Goal: Transaction & Acquisition: Purchase product/service

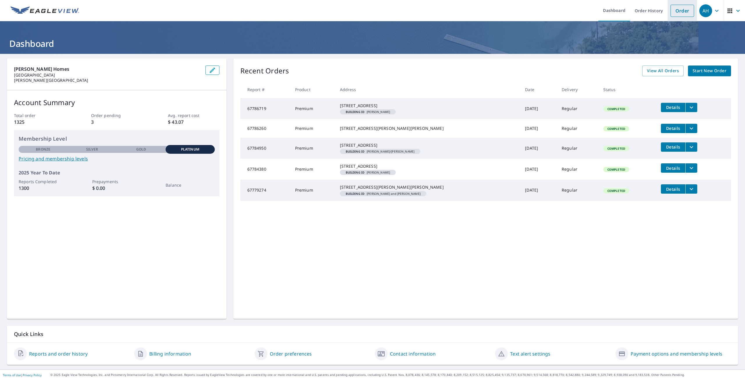
click at [670, 13] on link "Order" at bounding box center [682, 11] width 24 height 12
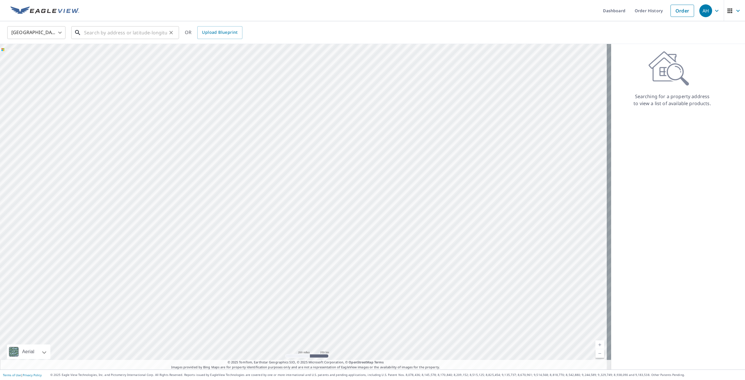
click at [86, 35] on input "text" at bounding box center [125, 32] width 83 height 16
paste input "34299 W Hill Dr. Chesterfield, MI 48047"
click at [131, 59] on li "34299 W Hill Dr Chesterfield, MI 48047" at bounding box center [125, 52] width 108 height 20
type input "34299 W Hill Dr Chesterfield, MI 48047"
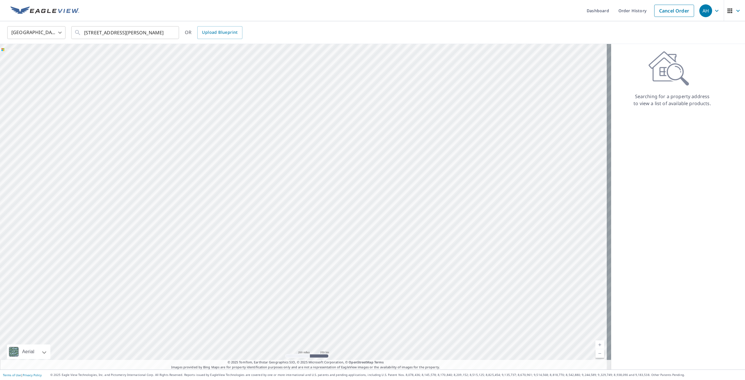
scroll to position [0, 0]
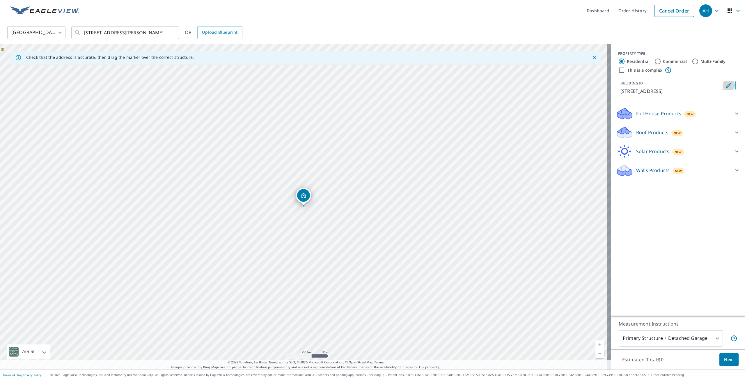
click at [728, 81] on button "Edit building 1" at bounding box center [728, 85] width 14 height 9
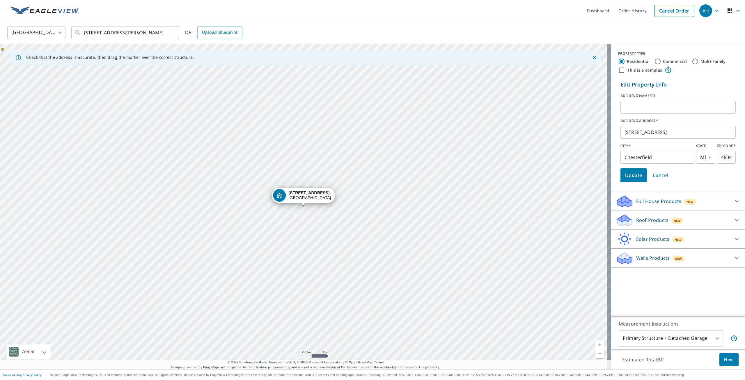
click at [650, 104] on input "text" at bounding box center [677, 107] width 115 height 16
paste input "Cracchiola"
type input "[PERSON_NAME] AND [PERSON_NAME]"
click at [631, 175] on span "Update" at bounding box center [633, 175] width 17 height 8
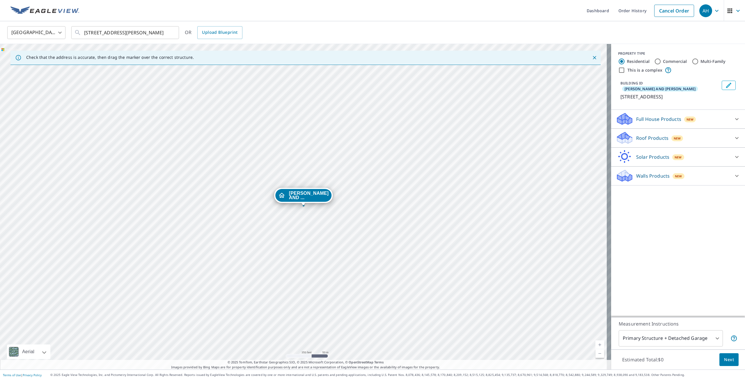
click at [636, 134] on p "Roof Products" at bounding box center [652, 137] width 32 height 7
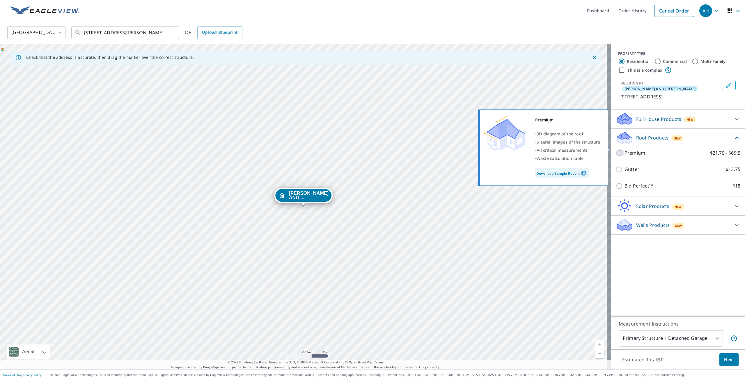
click at [616, 149] on input "Premium $21.75 - $69.5" at bounding box center [620, 152] width 9 height 7
checkbox input "true"
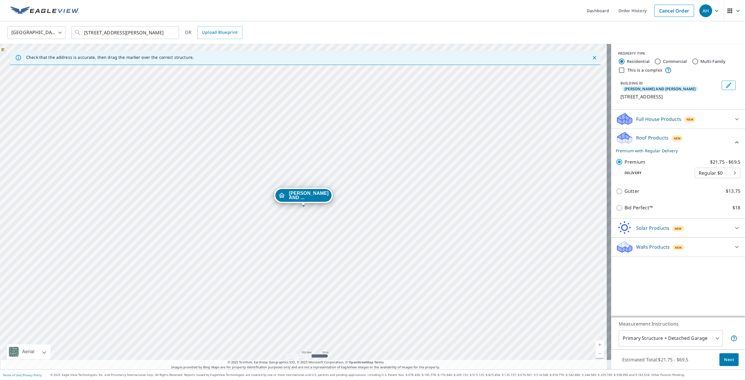
click at [659, 338] on body "AH AH Dashboard Order History Cancel Order AH United States US ​ 34299 W Hill D…" at bounding box center [372, 190] width 745 height 380
click at [656, 350] on li "Primary Structure Only" at bounding box center [666, 346] width 104 height 10
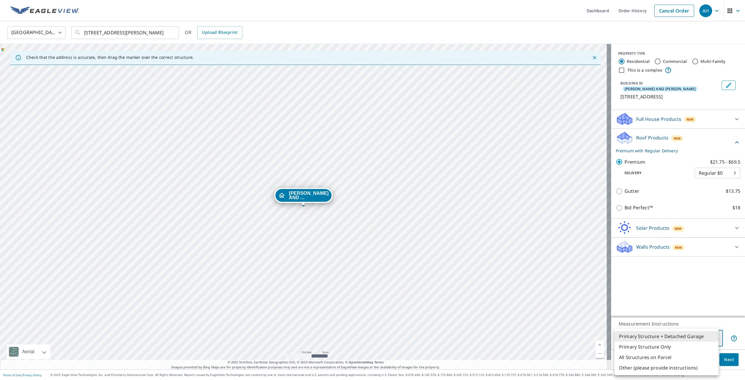
type input "2"
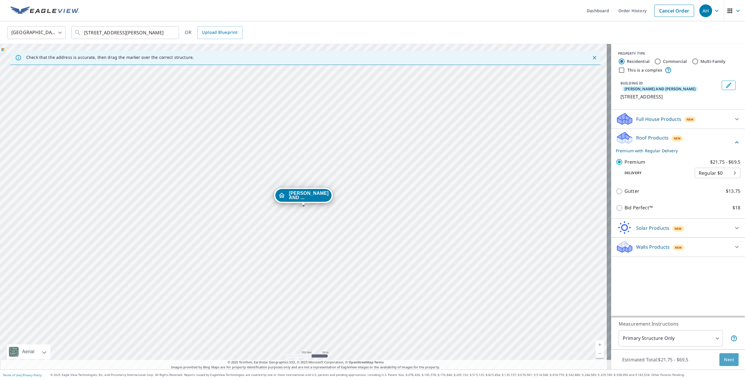
click at [724, 358] on span "Next" at bounding box center [729, 359] width 10 height 7
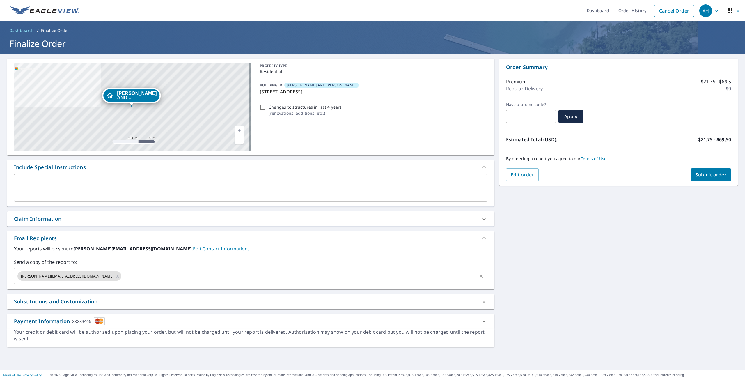
click at [127, 277] on input "text" at bounding box center [299, 275] width 354 height 11
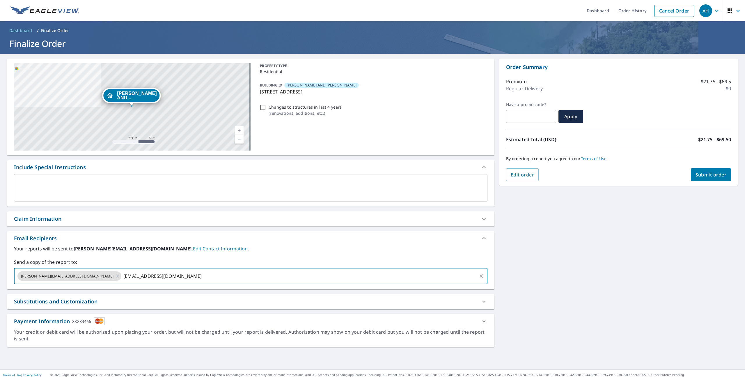
type input "NATE@SCHOENHERRROOFING.COM"
click at [695, 175] on span "Submit order" at bounding box center [710, 174] width 31 height 6
checkbox input "true"
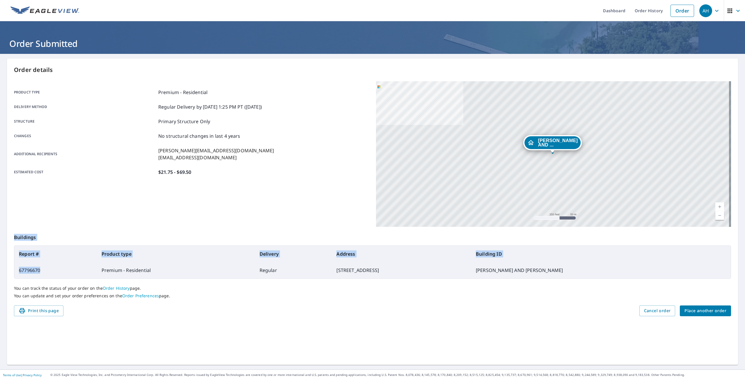
drag, startPoint x: 48, startPoint y: 271, endPoint x: 13, endPoint y: 271, distance: 34.9
click at [13, 271] on div "Order details Product type Premium - Residential Delivery method Regular Delive…" at bounding box center [372, 211] width 731 height 306
click at [56, 266] on td "67796670" at bounding box center [55, 270] width 83 height 16
drag, startPoint x: 29, startPoint y: 272, endPoint x: 19, endPoint y: 271, distance: 9.0
click at [19, 271] on td "67796670" at bounding box center [55, 270] width 83 height 16
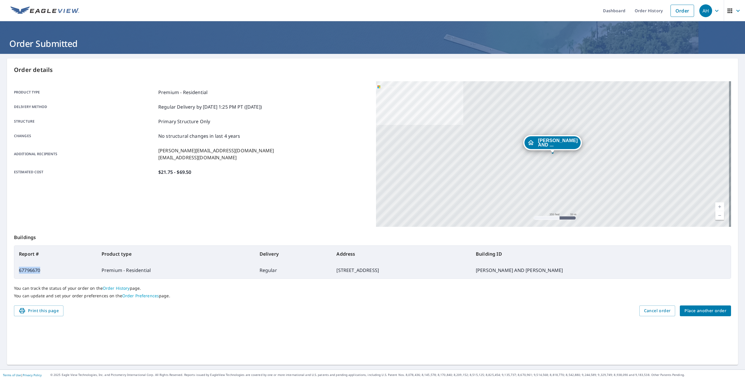
copy td "67796670"
click at [691, 311] on span "Place another order" at bounding box center [705, 310] width 42 height 7
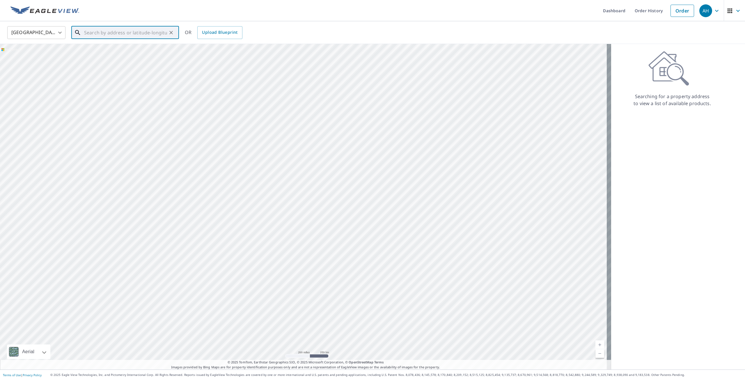
click at [110, 33] on input "text" at bounding box center [125, 32] width 83 height 16
paste input "30302 PINTO Warren, MI 48093"
click at [125, 56] on p "Warren, MI 48093" at bounding box center [128, 56] width 91 height 6
type input "30302 Pinto Dr Warren, MI 48093"
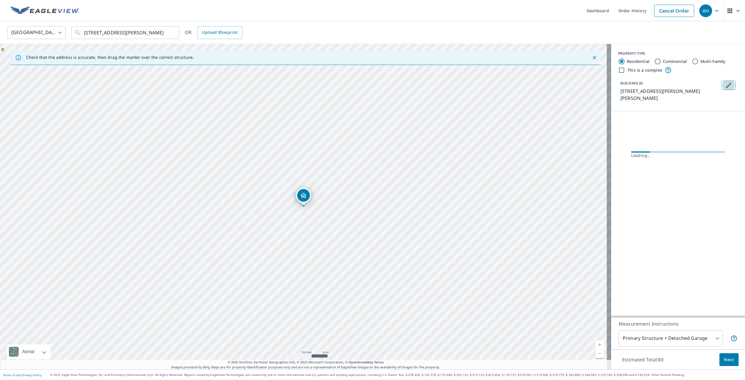
click at [725, 85] on icon "Edit building 1" at bounding box center [728, 85] width 7 height 7
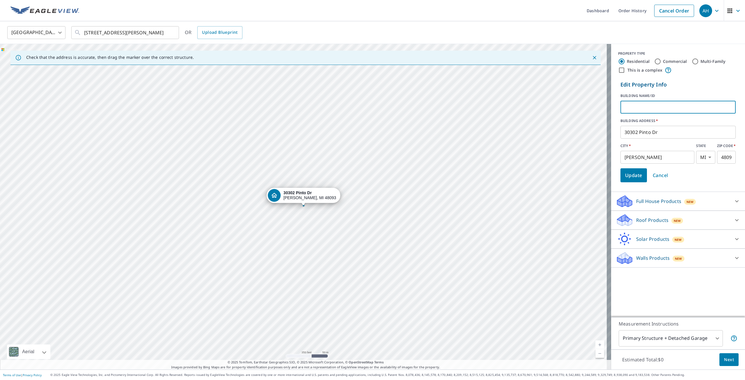
click at [626, 108] on input "text" at bounding box center [677, 107] width 115 height 16
type input "[PERSON_NAME]"
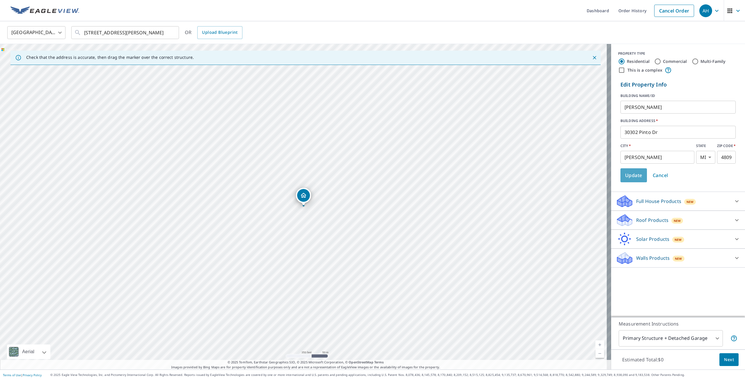
click at [631, 176] on span "Update" at bounding box center [633, 175] width 17 height 8
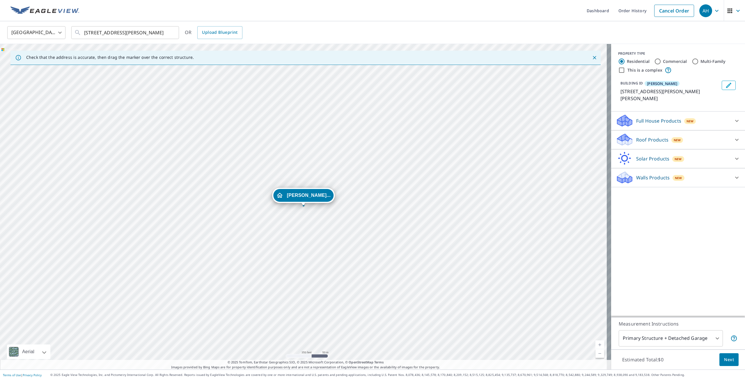
click at [645, 138] on div "Roof Products New" at bounding box center [673, 140] width 114 height 14
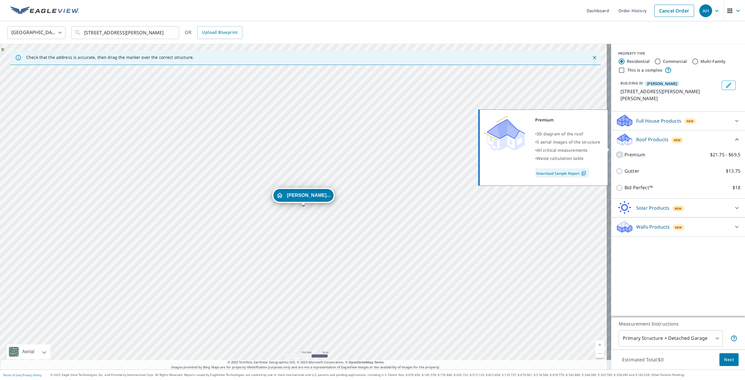
click at [616, 151] on input "Premium $21.75 - $69.5" at bounding box center [620, 154] width 9 height 7
checkbox input "true"
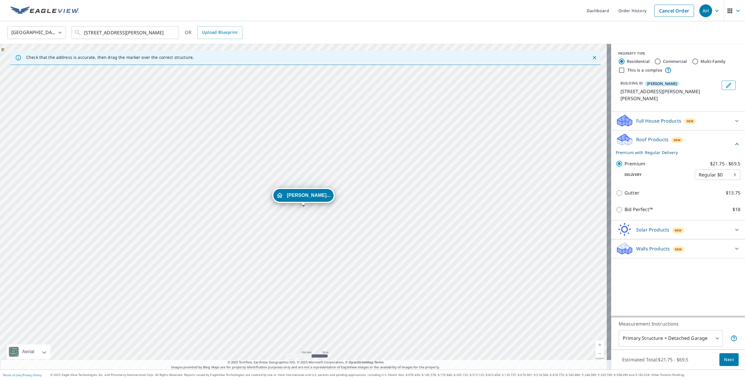
click at [647, 337] on body "AH AH Dashboard Order History Cancel Order AH United States US ​ 30302 Pinto Dr…" at bounding box center [372, 190] width 745 height 380
click at [651, 348] on li "Primary Structure Only" at bounding box center [666, 346] width 104 height 10
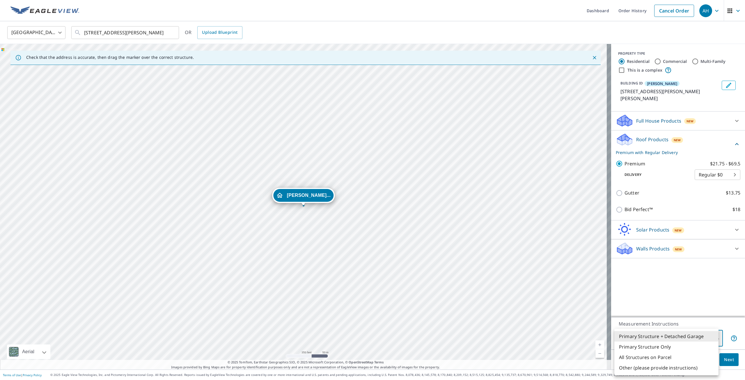
type input "2"
click at [724, 360] on span "Next" at bounding box center [729, 359] width 10 height 7
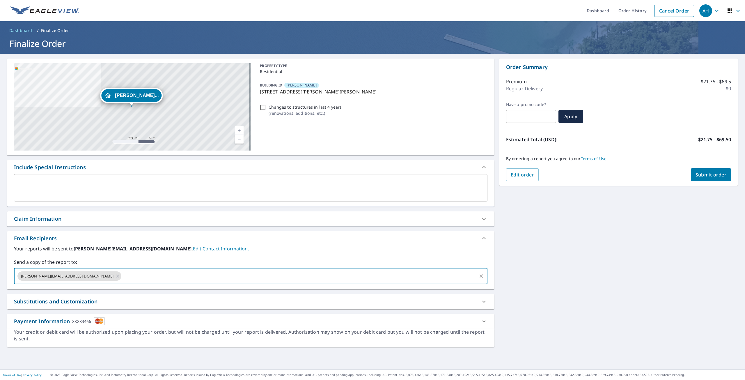
click at [136, 277] on input "text" at bounding box center [299, 275] width 354 height 11
type input "JUSTINK@SCHOENHERRROOFING.COM"
click at [703, 178] on button "Submit order" at bounding box center [711, 174] width 40 height 13
checkbox input "true"
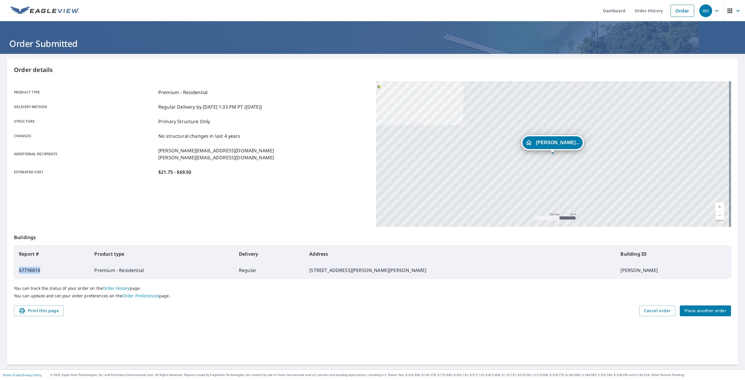
drag, startPoint x: 44, startPoint y: 270, endPoint x: 18, endPoint y: 270, distance: 25.6
click at [18, 270] on td "67796818" at bounding box center [51, 270] width 75 height 16
copy td "67796818"
click at [700, 308] on span "Place another order" at bounding box center [705, 310] width 42 height 7
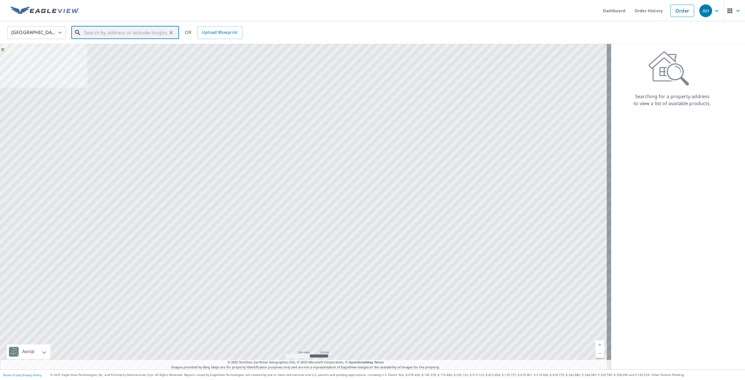
click at [107, 34] on input "text" at bounding box center [125, 32] width 83 height 16
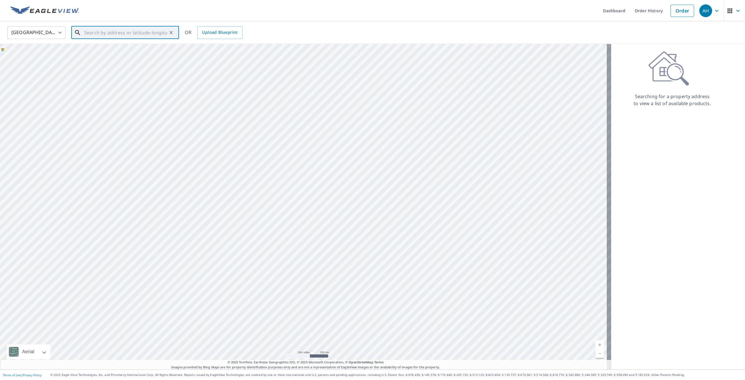
paste input "7182 4 Mile Road Northeast Forest Hills, MI 49301"
click at [136, 55] on p "Ada, MI 49301" at bounding box center [128, 56] width 91 height 6
type input "7182 4 Mile Rd NE Ada, MI 49301"
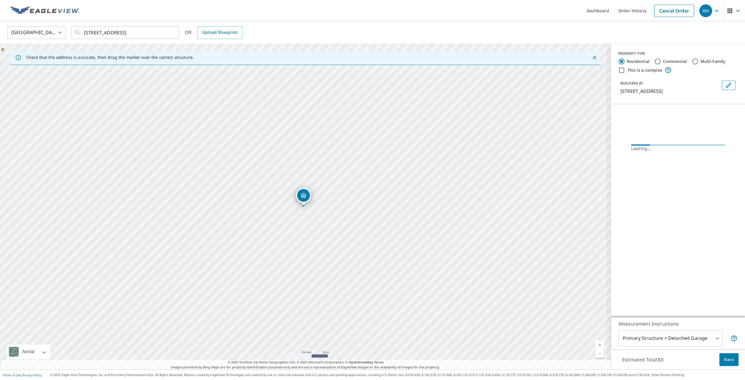
scroll to position [0, 0]
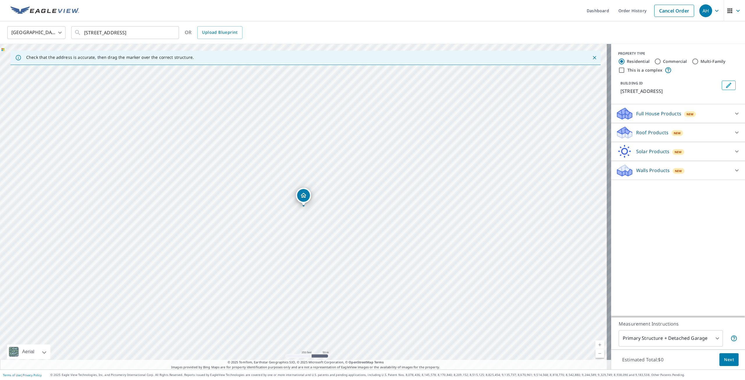
click at [727, 86] on icon "Edit building 1" at bounding box center [728, 85] width 7 height 7
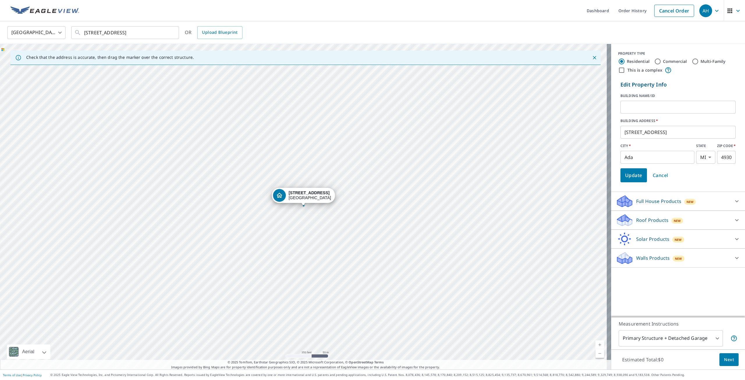
click at [665, 107] on input "text" at bounding box center [677, 107] width 115 height 16
type input "LISA AND JEFF HUNTER"
click at [625, 178] on span "Update" at bounding box center [633, 175] width 17 height 8
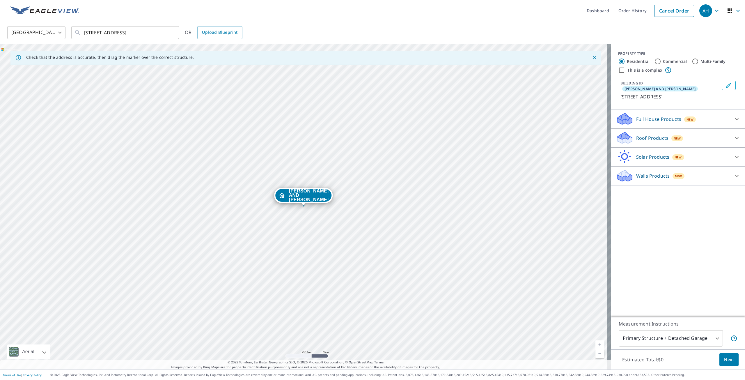
click at [636, 134] on p "Roof Products" at bounding box center [652, 137] width 32 height 7
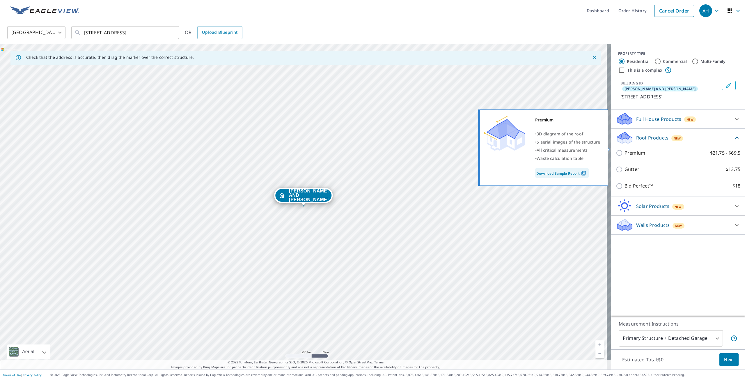
click at [617, 149] on input "Premium $21.75 - $69.5" at bounding box center [620, 152] width 9 height 7
checkbox input "true"
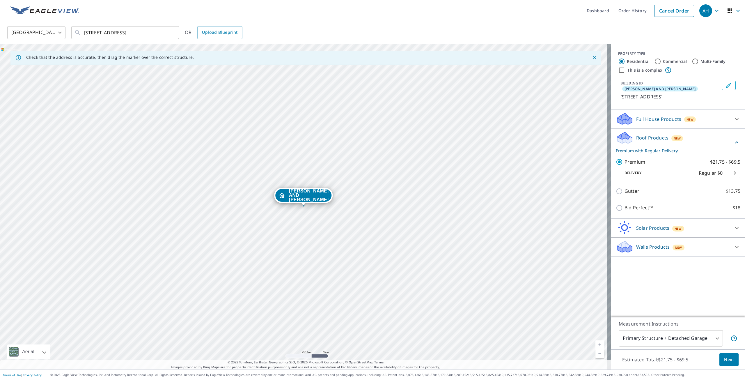
click at [672, 337] on body "AH AH Dashboard Order History Cancel Order AH United States US ​ 7182 4 Mile Rd…" at bounding box center [372, 190] width 745 height 380
click at [671, 346] on li "Primary Structure Only" at bounding box center [666, 346] width 104 height 10
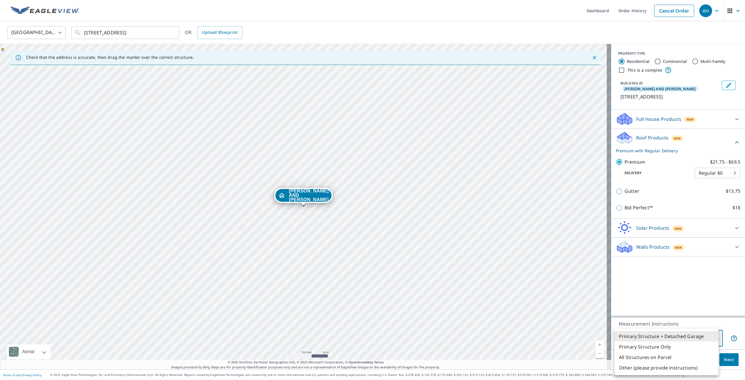
type input "2"
click at [724, 360] on span "Next" at bounding box center [729, 359] width 10 height 7
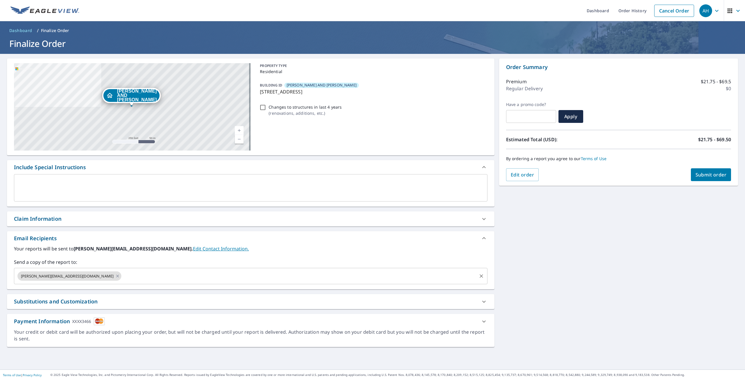
click at [129, 278] on input "text" at bounding box center [299, 275] width 354 height 11
click at [696, 173] on span "Submit order" at bounding box center [710, 174] width 31 height 6
checkbox input "true"
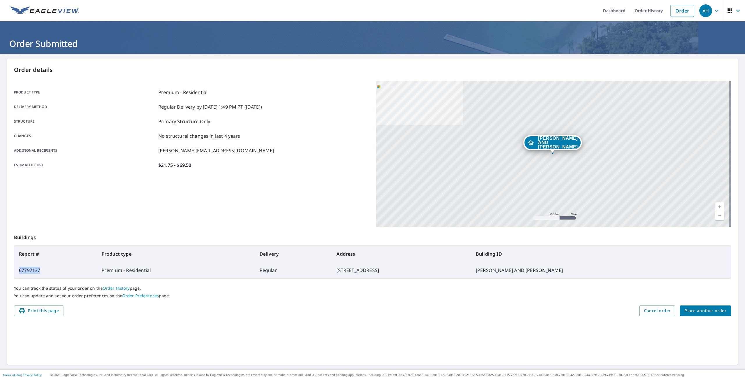
drag, startPoint x: 45, startPoint y: 273, endPoint x: 19, endPoint y: 273, distance: 26.2
click at [19, 273] on td "67797137" at bounding box center [55, 270] width 83 height 16
copy td "67797137"
click at [700, 310] on span "Place another order" at bounding box center [705, 310] width 42 height 7
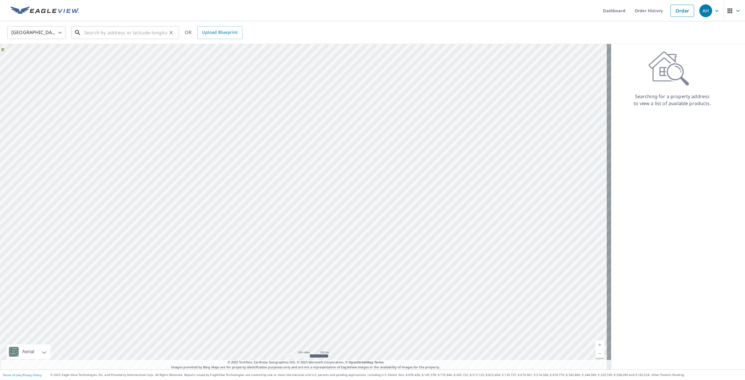
click at [86, 33] on input "text" at bounding box center [125, 32] width 83 height 16
paste input "2409 Buckingham Birmingham, MI 48009"
click at [117, 57] on p "Birmingham, MI 48009" at bounding box center [128, 56] width 91 height 6
type input "2409 Buckingham Ave Birmingham, MI 48009"
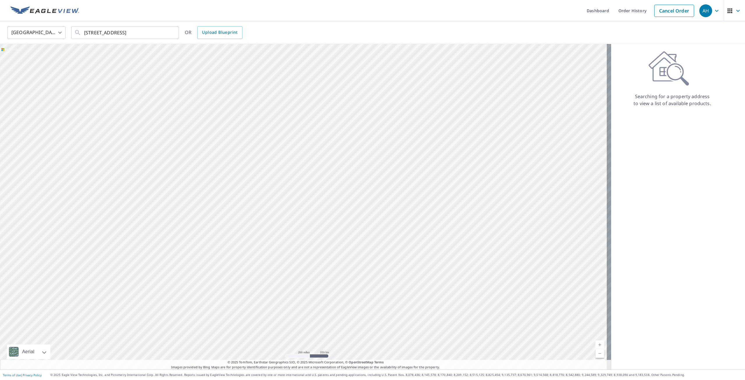
scroll to position [0, 0]
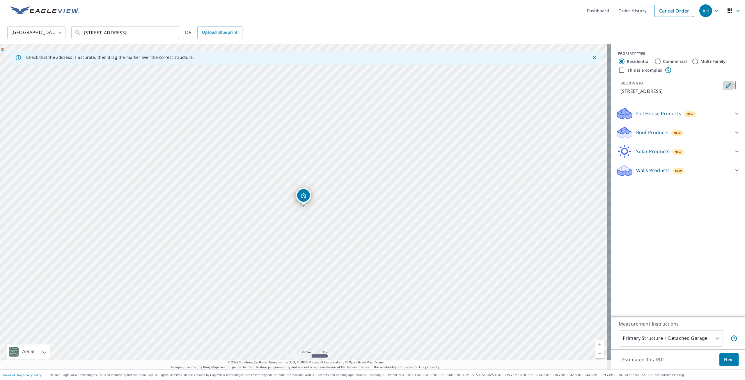
click at [725, 86] on icon "Edit building 1" at bounding box center [728, 85] width 7 height 7
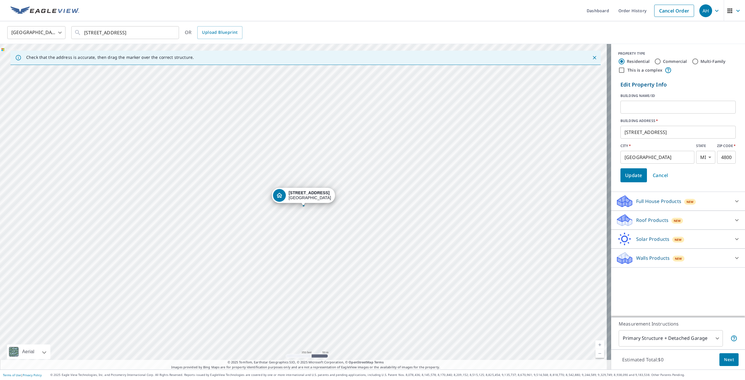
click at [628, 111] on input "text" at bounding box center [677, 107] width 115 height 16
drag, startPoint x: 628, startPoint y: 108, endPoint x: 621, endPoint y: 108, distance: 7.6
click at [621, 108] on input "text" at bounding box center [677, 107] width 115 height 16
type input "DON/IRENE ROGERS"
click at [631, 174] on span "Update" at bounding box center [633, 175] width 17 height 8
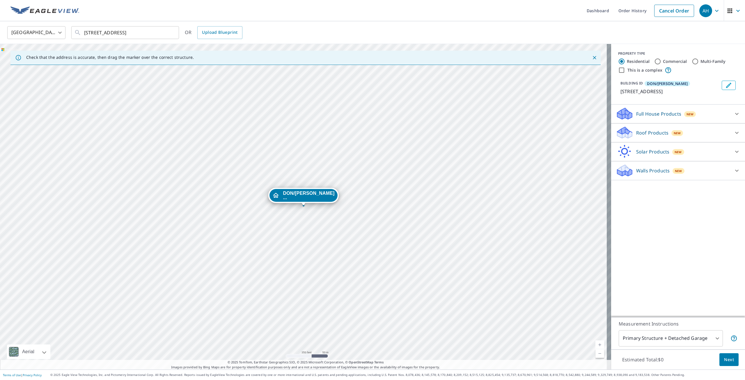
click at [636, 136] on p "Roof Products" at bounding box center [652, 132] width 32 height 7
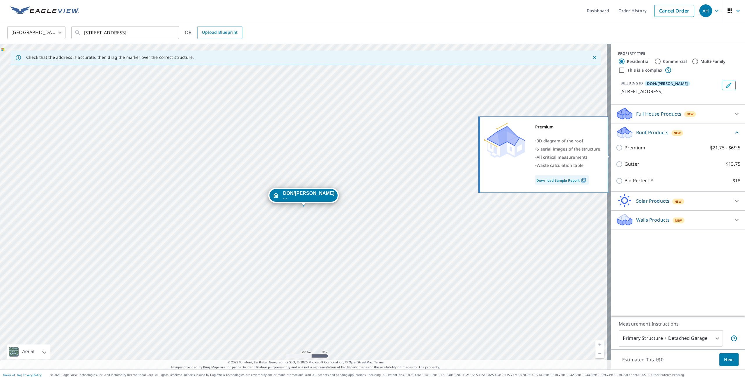
click at [616, 151] on input "Premium $21.75 - $69.5" at bounding box center [620, 147] width 9 height 7
checkbox input "true"
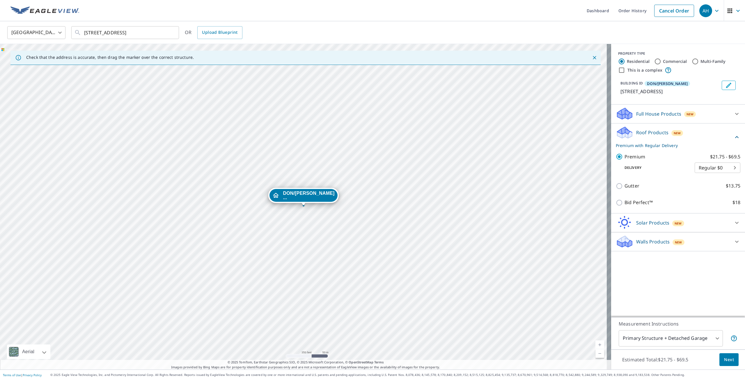
click at [724, 357] on span "Next" at bounding box center [729, 359] width 10 height 7
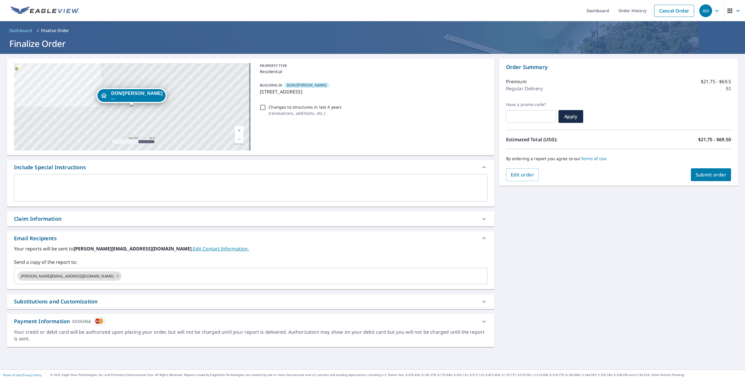
click at [699, 177] on span "Submit order" at bounding box center [710, 174] width 31 height 6
checkbox input "true"
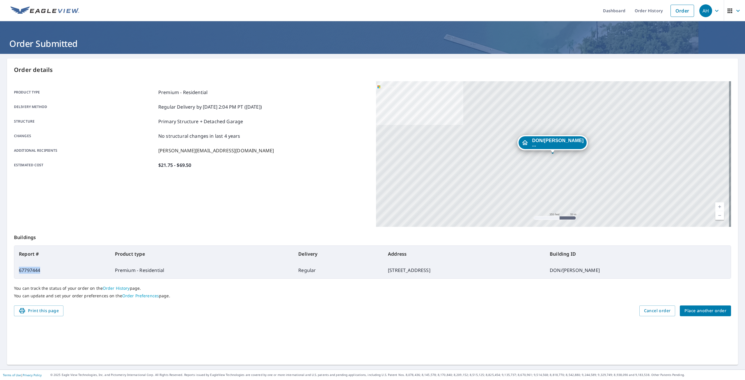
drag, startPoint x: 44, startPoint y: 270, endPoint x: 17, endPoint y: 270, distance: 27.1
click at [17, 270] on td "67797444" at bounding box center [62, 270] width 96 height 16
copy td "67797444"
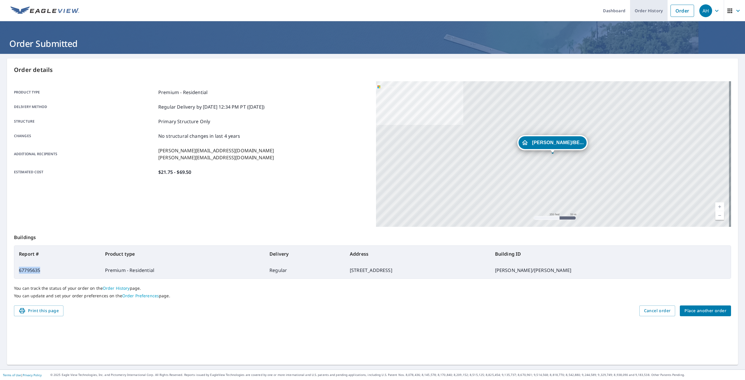
click at [644, 13] on link "Order History" at bounding box center [649, 10] width 38 height 21
